Goal: Task Accomplishment & Management: Complete application form

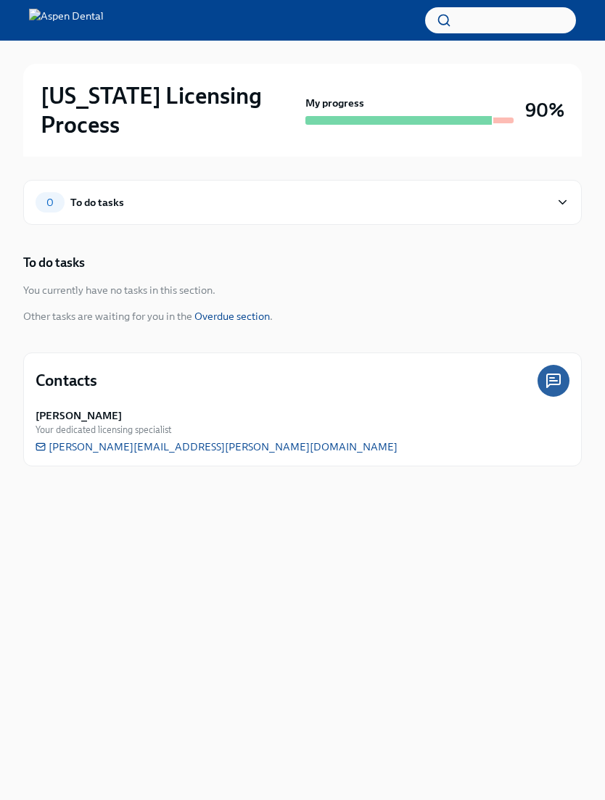
click at [477, 192] on div "0 To do tasks" at bounding box center [293, 202] width 514 height 20
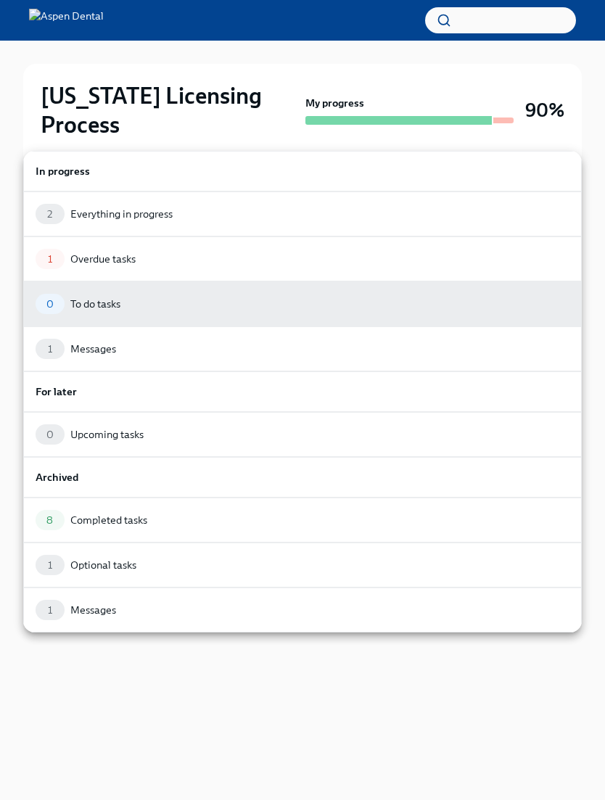
click at [299, 246] on div "1 Overdue tasks" at bounding box center [302, 259] width 559 height 45
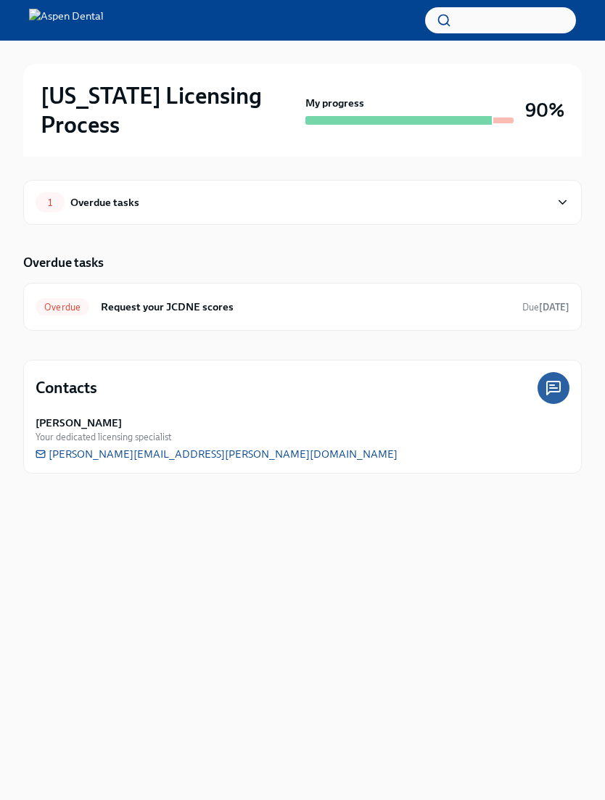
click at [339, 299] on h6 "Request your JCDNE scores" at bounding box center [306, 307] width 410 height 16
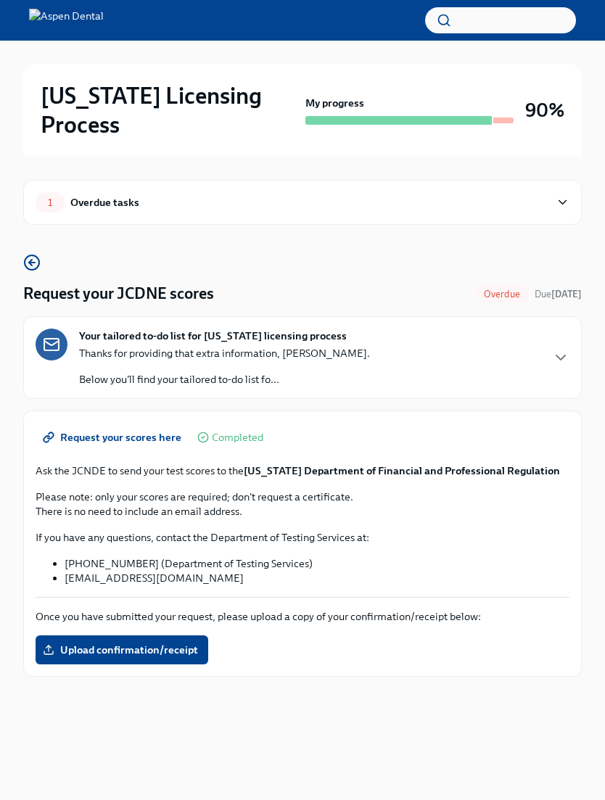
click at [385, 464] on p "Ask the JCNDE to send your test scores to the Illinois Department of Financial …" at bounding box center [303, 471] width 534 height 15
click at [337, 490] on p "Please note: only your scores are required; don't request a certificate. There …" at bounding box center [303, 504] width 534 height 29
click at [347, 530] on div "If you have any questions, contact the Department of Testing Services at: 1-800…" at bounding box center [303, 557] width 534 height 55
click at [323, 557] on li "1-800-232-1694 (Department of Testing Services)" at bounding box center [317, 564] width 505 height 15
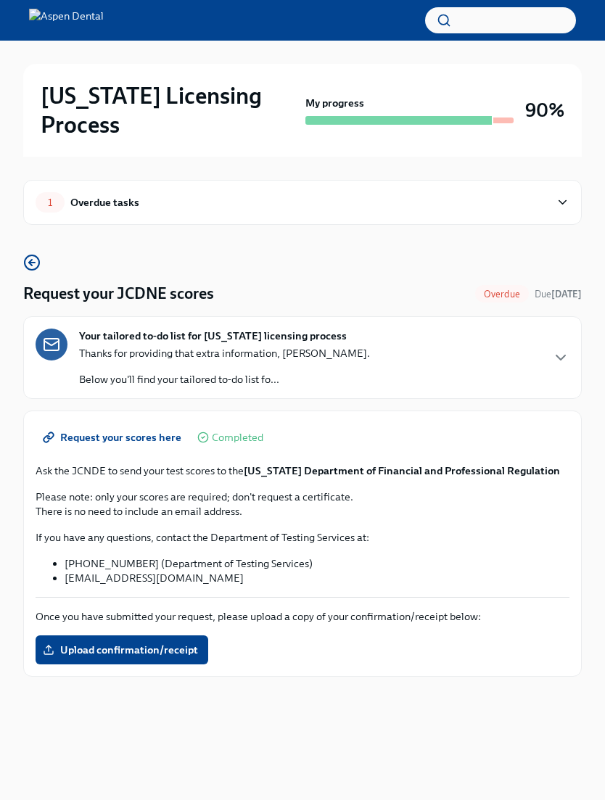
click at [141, 571] on li "DENTPIN@ada.org" at bounding box center [317, 578] width 505 height 15
click at [385, 464] on strong "Illinois Department of Financial and Professional Regulation" at bounding box center [402, 470] width 316 height 13
click at [168, 454] on div "Request your scores here Completed Ask the JCNDE to send your test scores to th…" at bounding box center [303, 544] width 534 height 242
click at [99, 464] on p "Ask the JCNDE to send your test scores to the Illinois Department of Financial …" at bounding box center [303, 471] width 534 height 15
click at [140, 430] on span "Request your scores here" at bounding box center [114, 437] width 136 height 15
